Goal: Find specific page/section: Find specific page/section

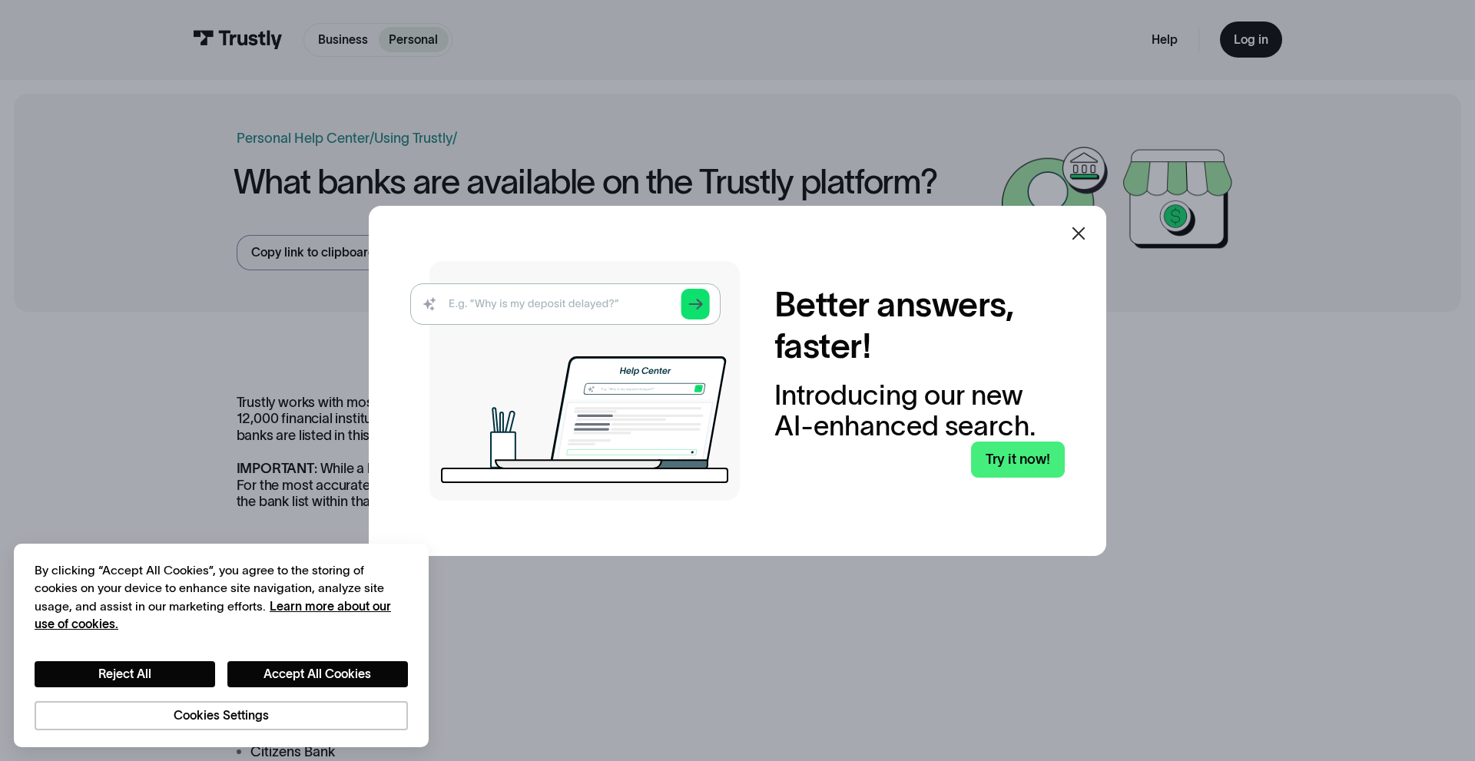
click at [1082, 230] on icon at bounding box center [1079, 233] width 13 height 13
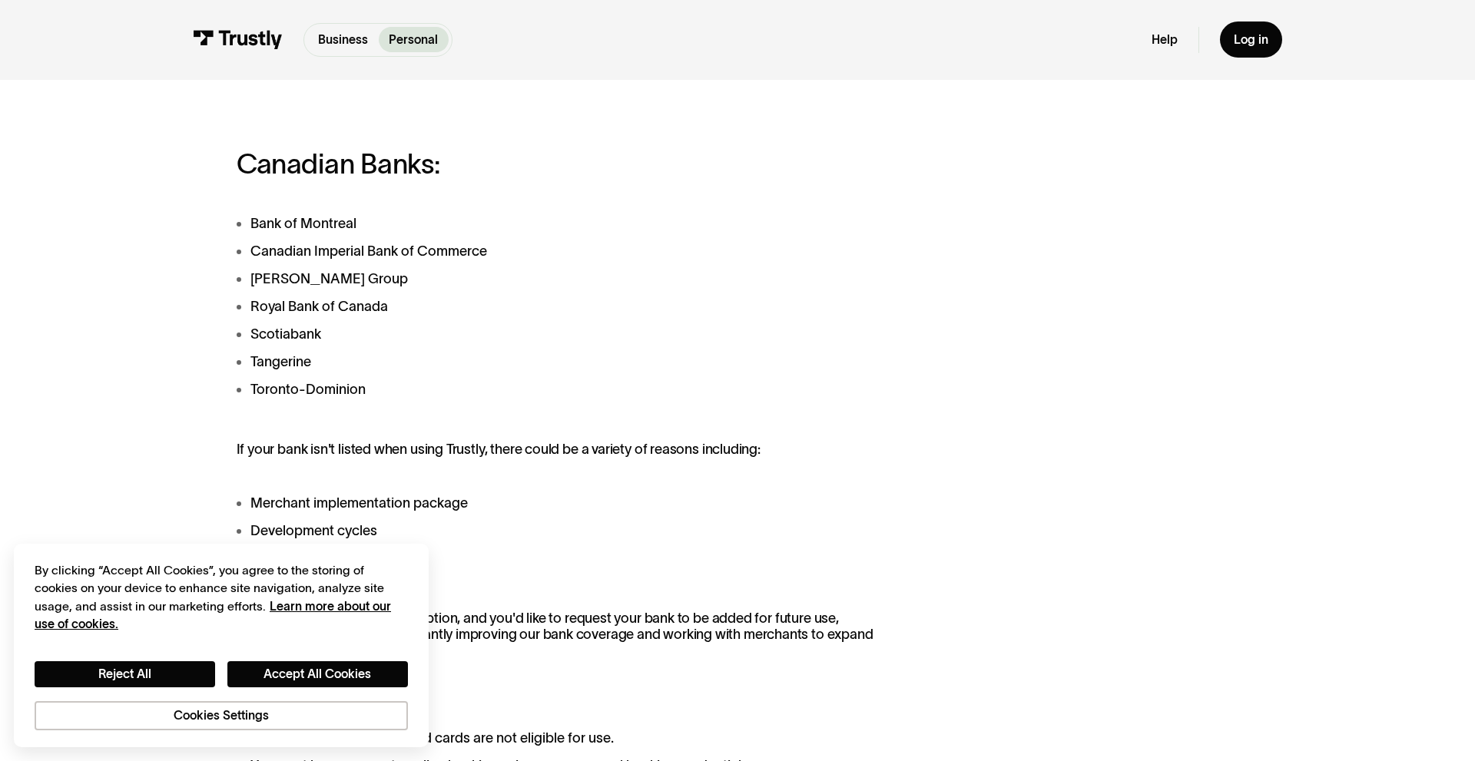
scroll to position [1206, 0]
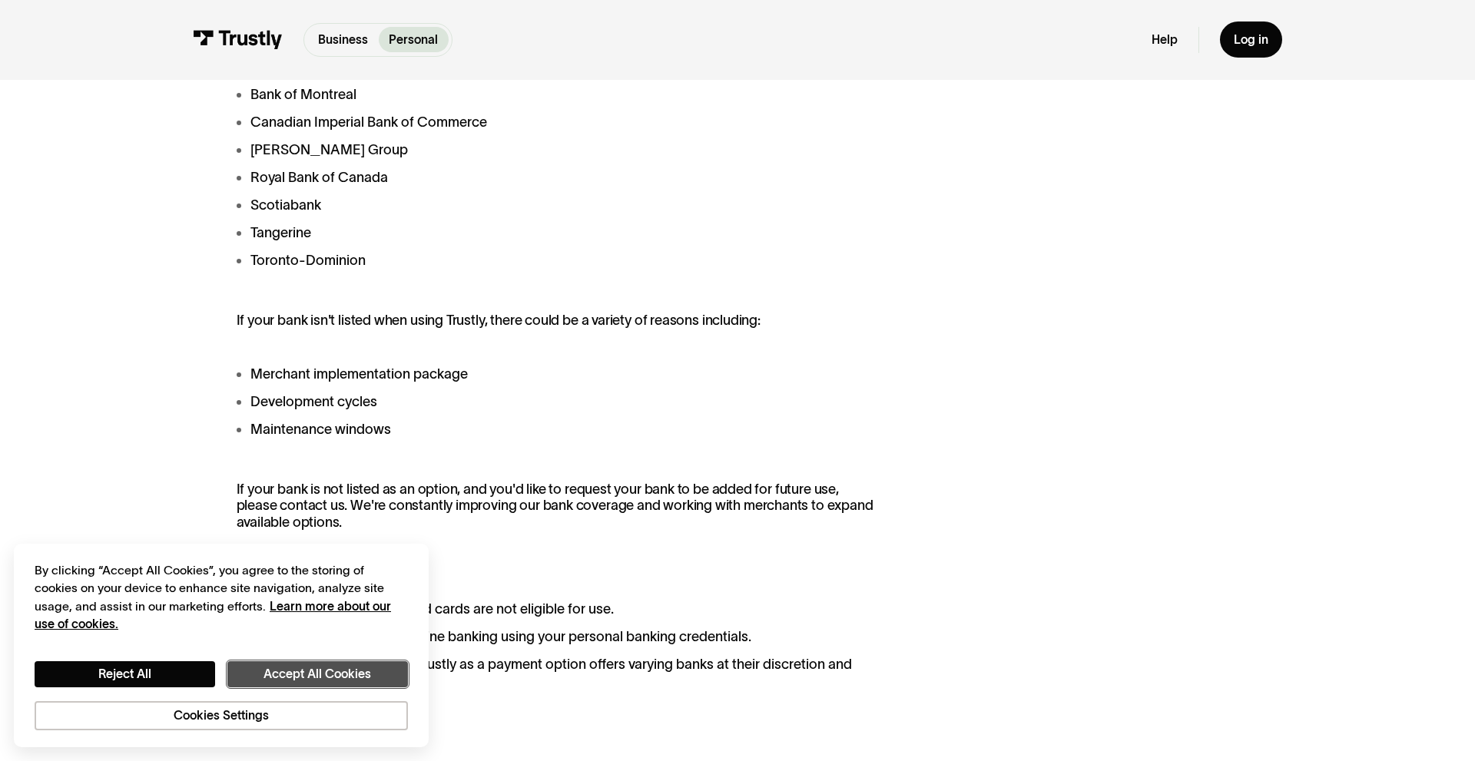
click at [293, 678] on button "Accept All Cookies" at bounding box center [317, 675] width 181 height 26
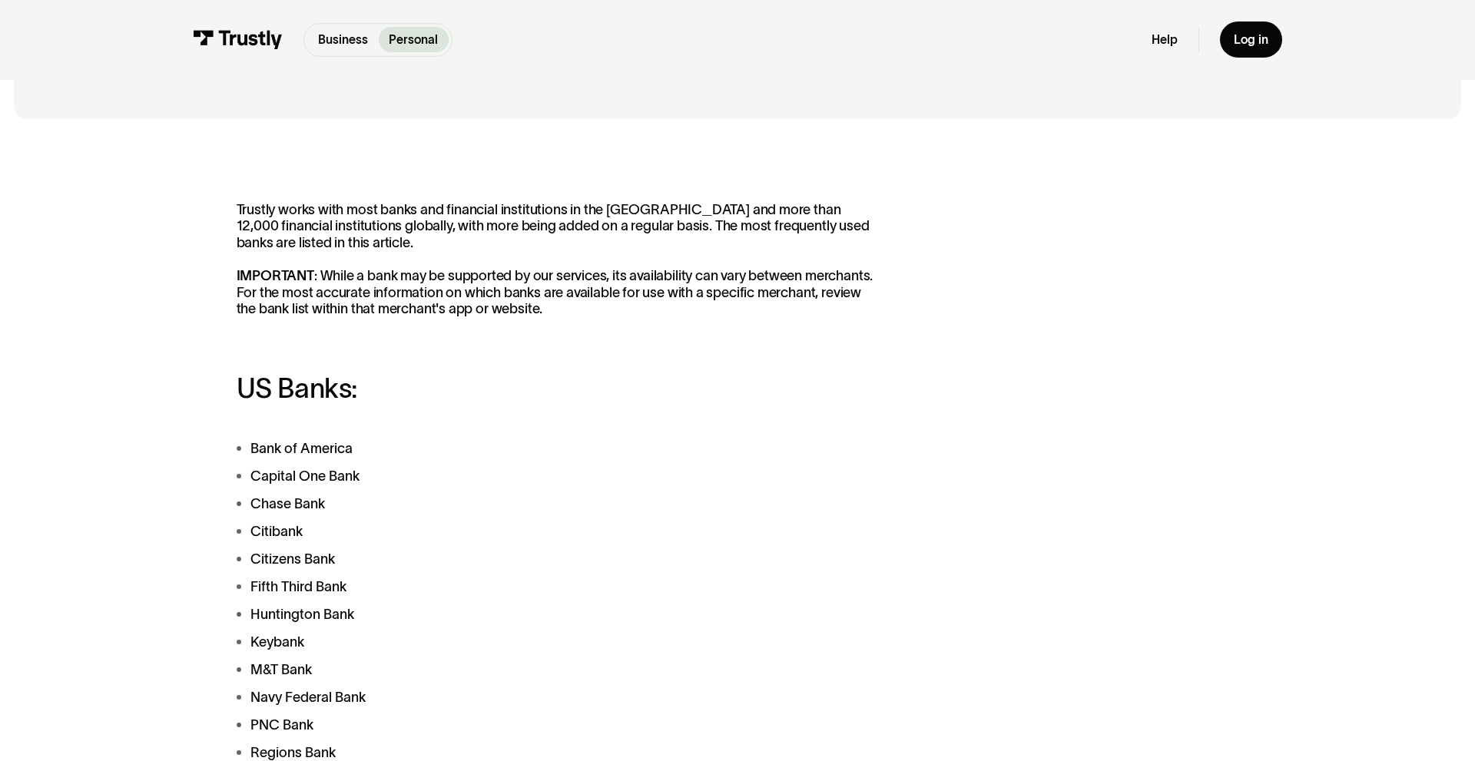
scroll to position [0, 0]
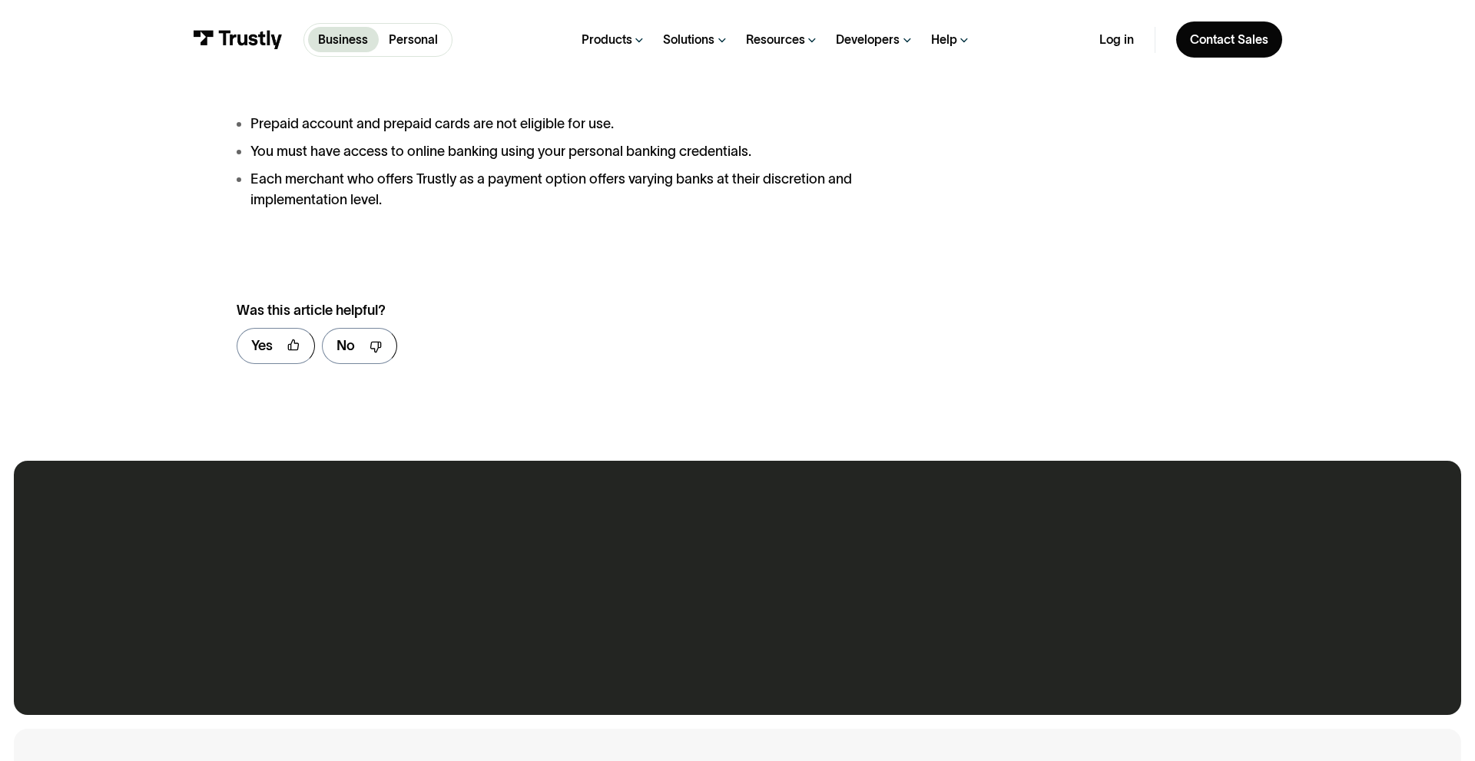
scroll to position [1863, 0]
